Goal: Transaction & Acquisition: Purchase product/service

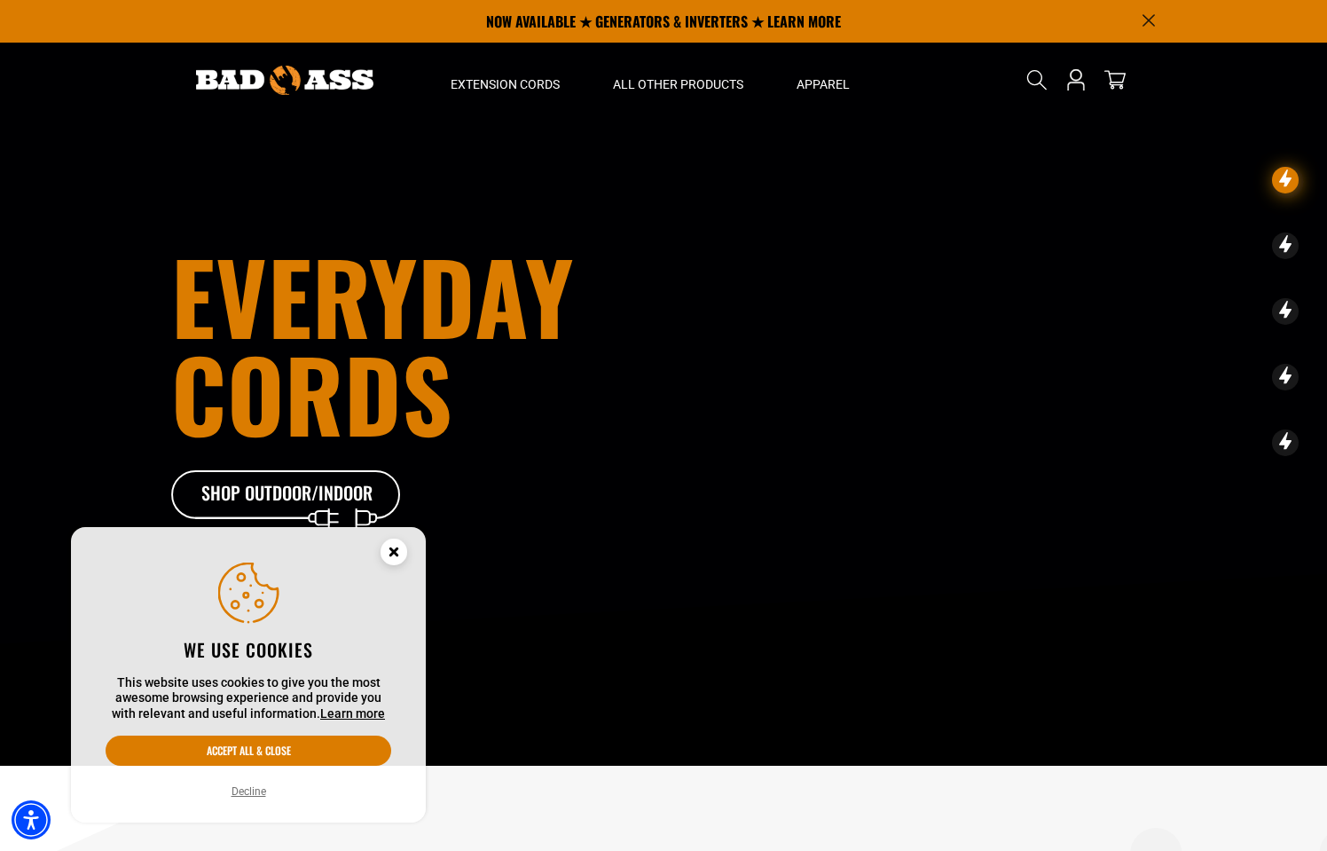
click at [390, 556] on circle "Close this option" at bounding box center [394, 552] width 27 height 27
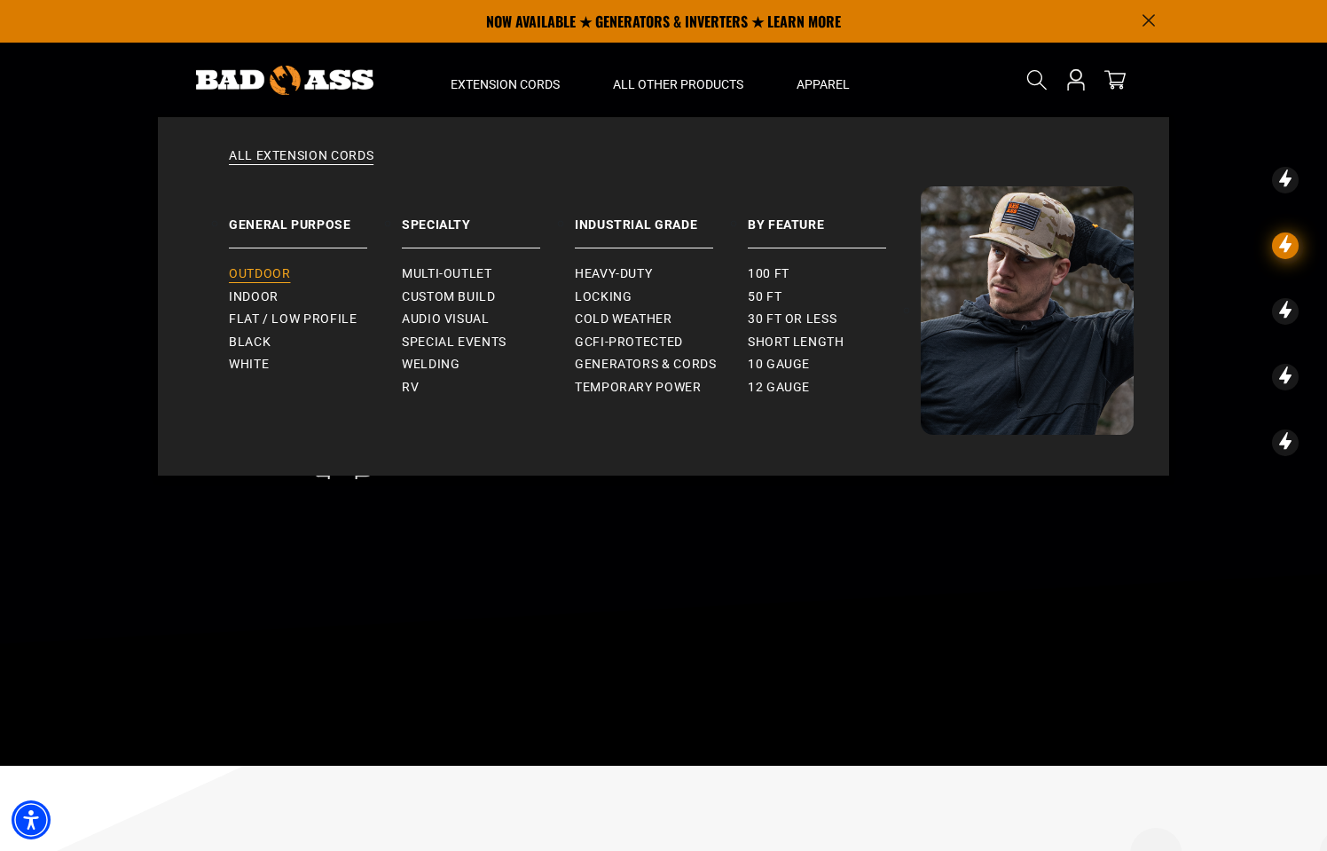
click at [271, 273] on span "Outdoor" at bounding box center [259, 274] width 61 height 16
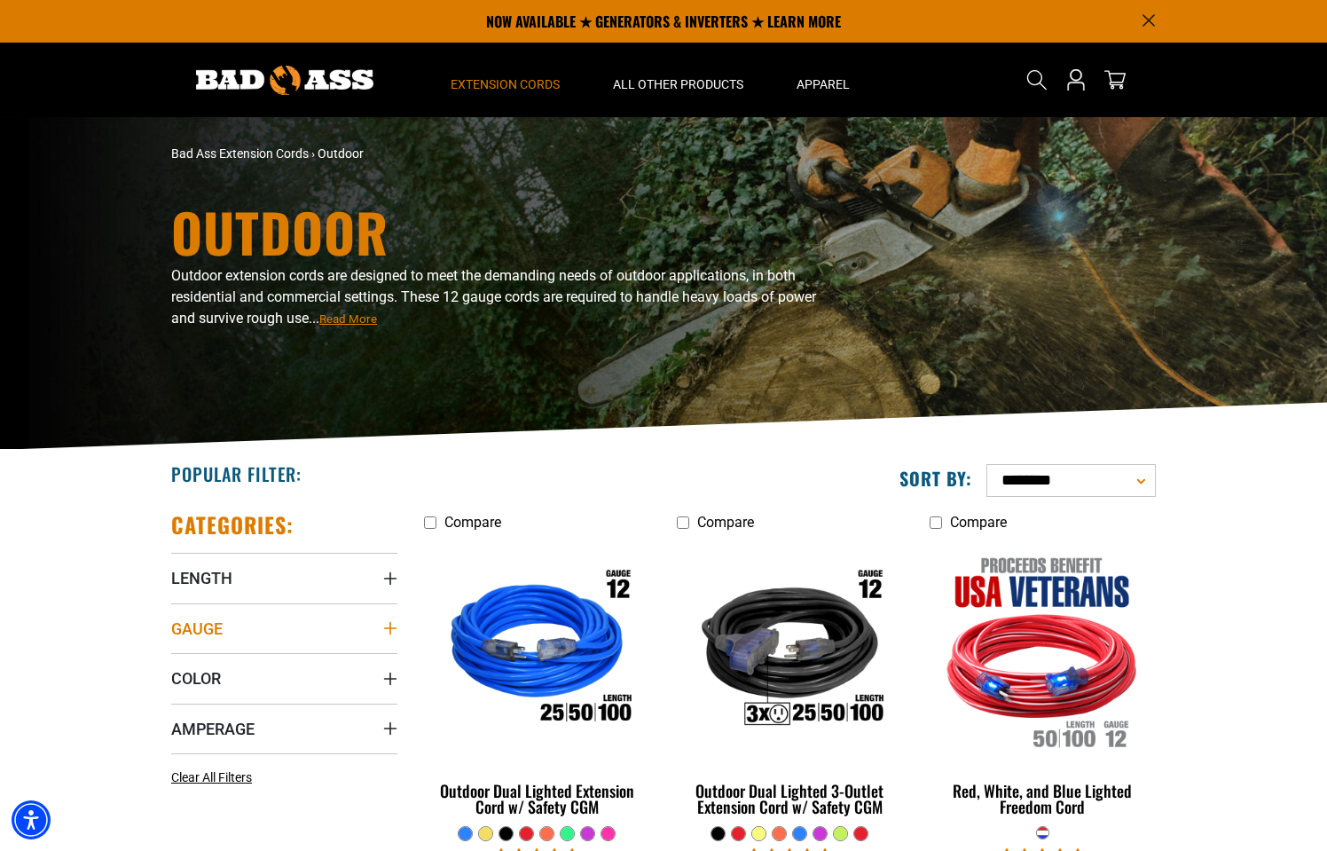
click at [390, 632] on icon "Gauge" at bounding box center [390, 628] width 12 height 12
click at [173, 666] on icon at bounding box center [178, 664] width 14 height 23
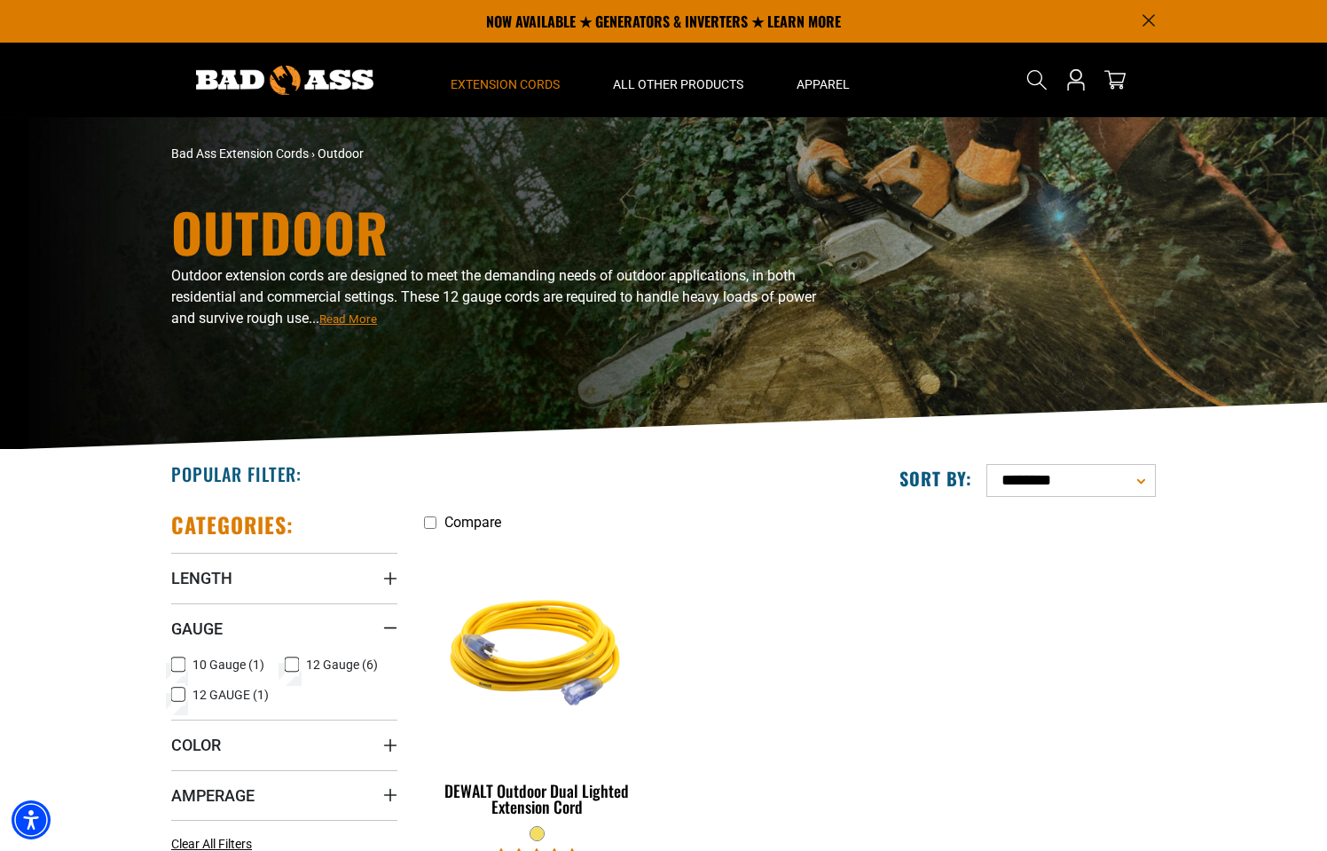
click at [707, 671] on ul "Compare DEWALT Outdoor Dual Lighted Extension Cord No reviews $47.95 - $249.95" at bounding box center [790, 710] width 759 height 399
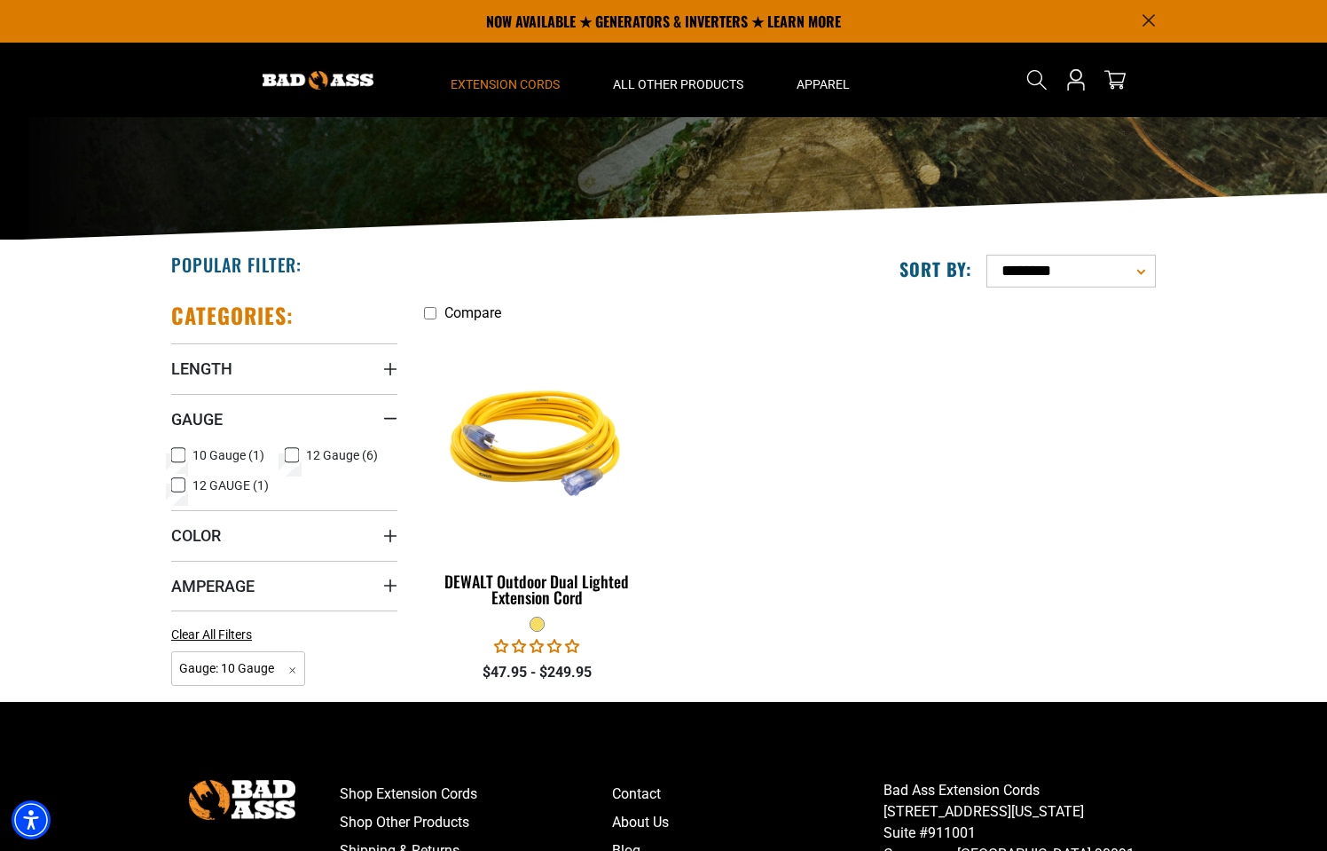
scroll to position [209, 0]
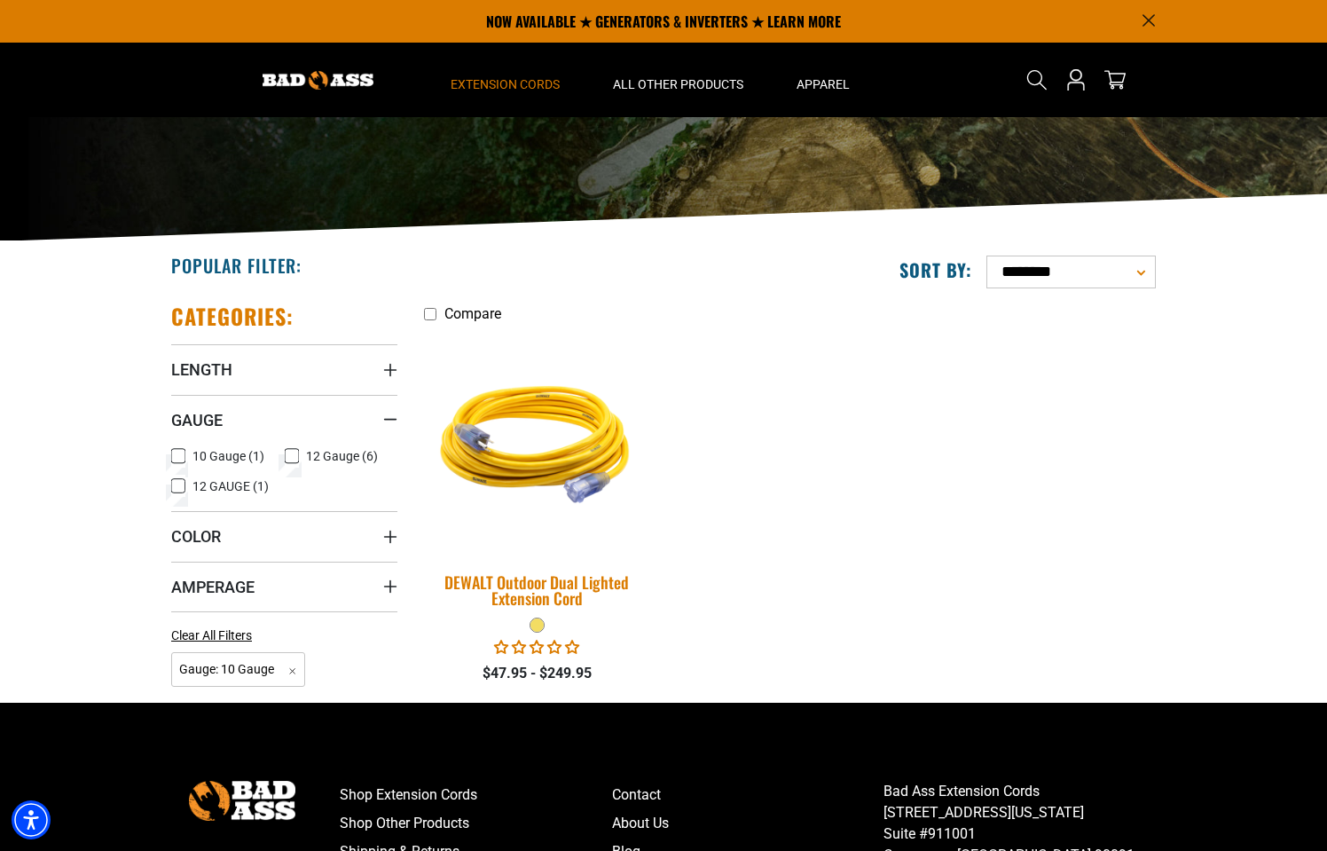
click at [570, 469] on img at bounding box center [537, 441] width 248 height 227
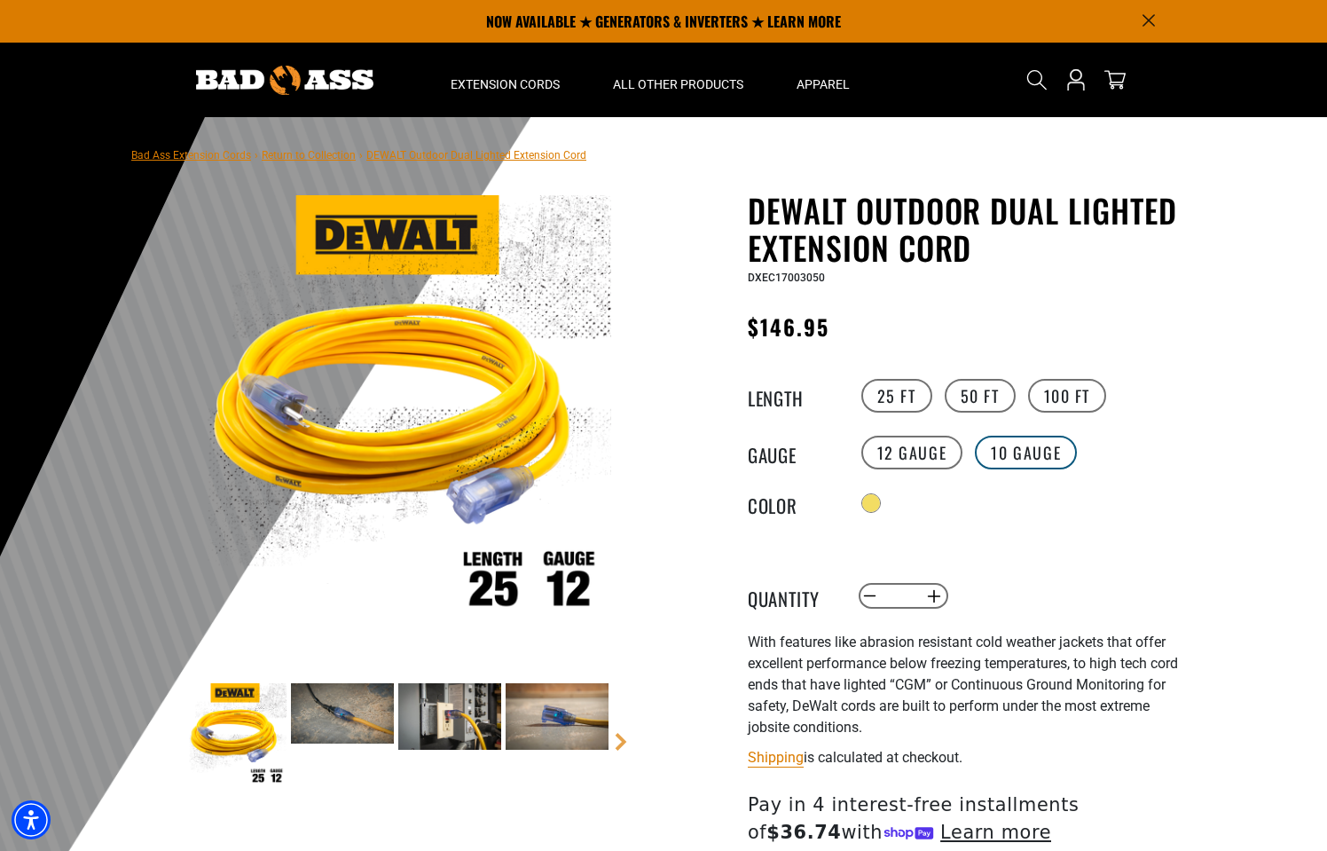
click at [1020, 450] on label "10 Gauge" at bounding box center [1026, 453] width 102 height 34
click at [900, 397] on label "25 FT" at bounding box center [897, 396] width 71 height 34
click at [960, 395] on label "50 FT" at bounding box center [980, 396] width 71 height 34
click at [898, 395] on label "25 FT" at bounding box center [897, 396] width 71 height 34
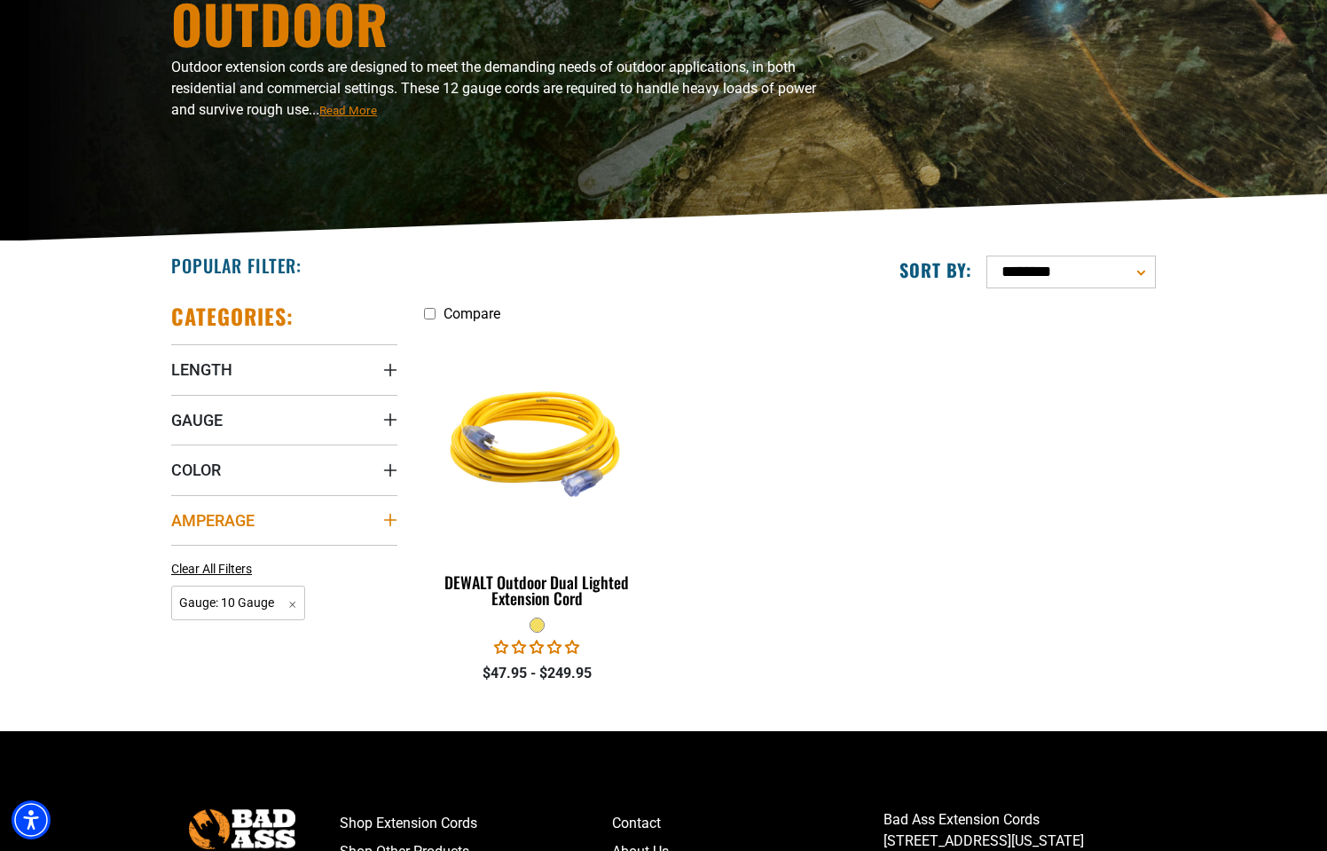
click at [390, 523] on icon "Amperage" at bounding box center [390, 520] width 14 height 14
click at [685, 446] on ul "Compare DEWALT Outdoor Dual Lighted Extension Cord No reviews No questions $47.…" at bounding box center [790, 502] width 759 height 399
